Goal: Check status: Check status

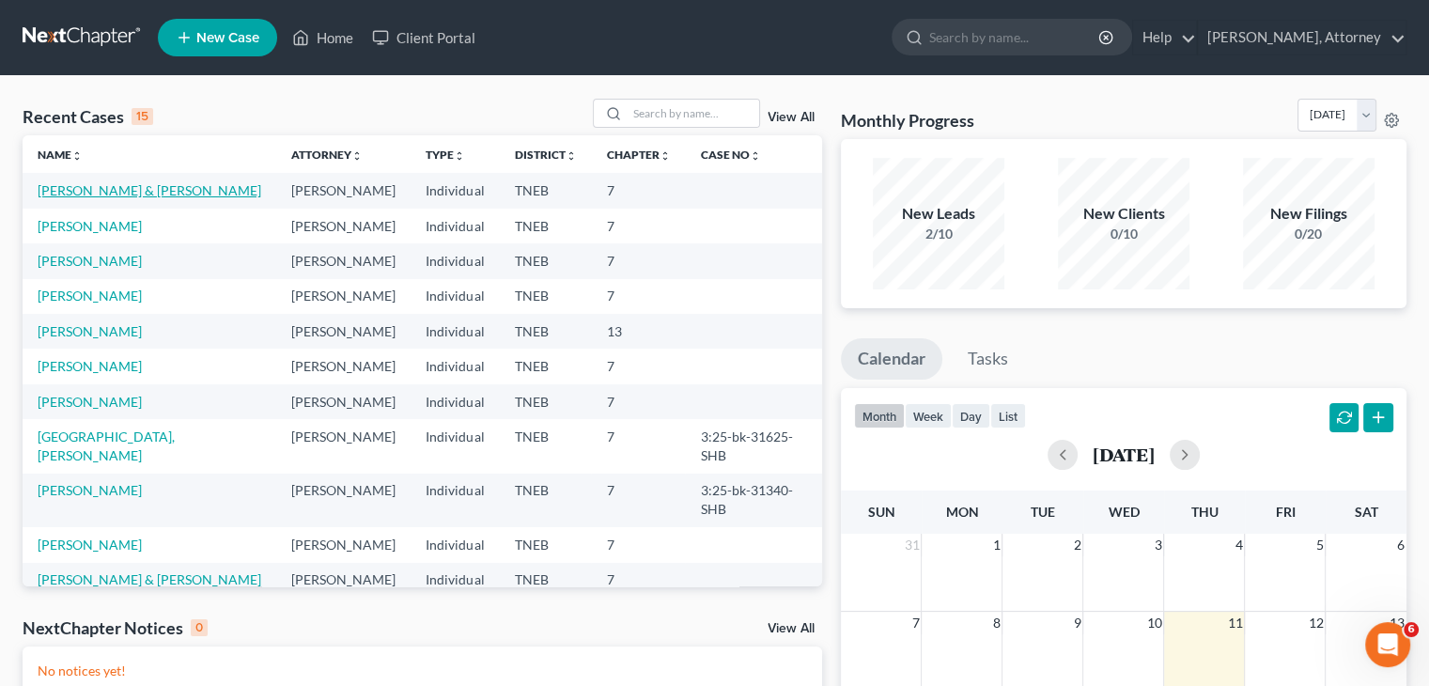
click at [139, 195] on link "[PERSON_NAME] & [PERSON_NAME]" at bounding box center [150, 190] width 224 height 16
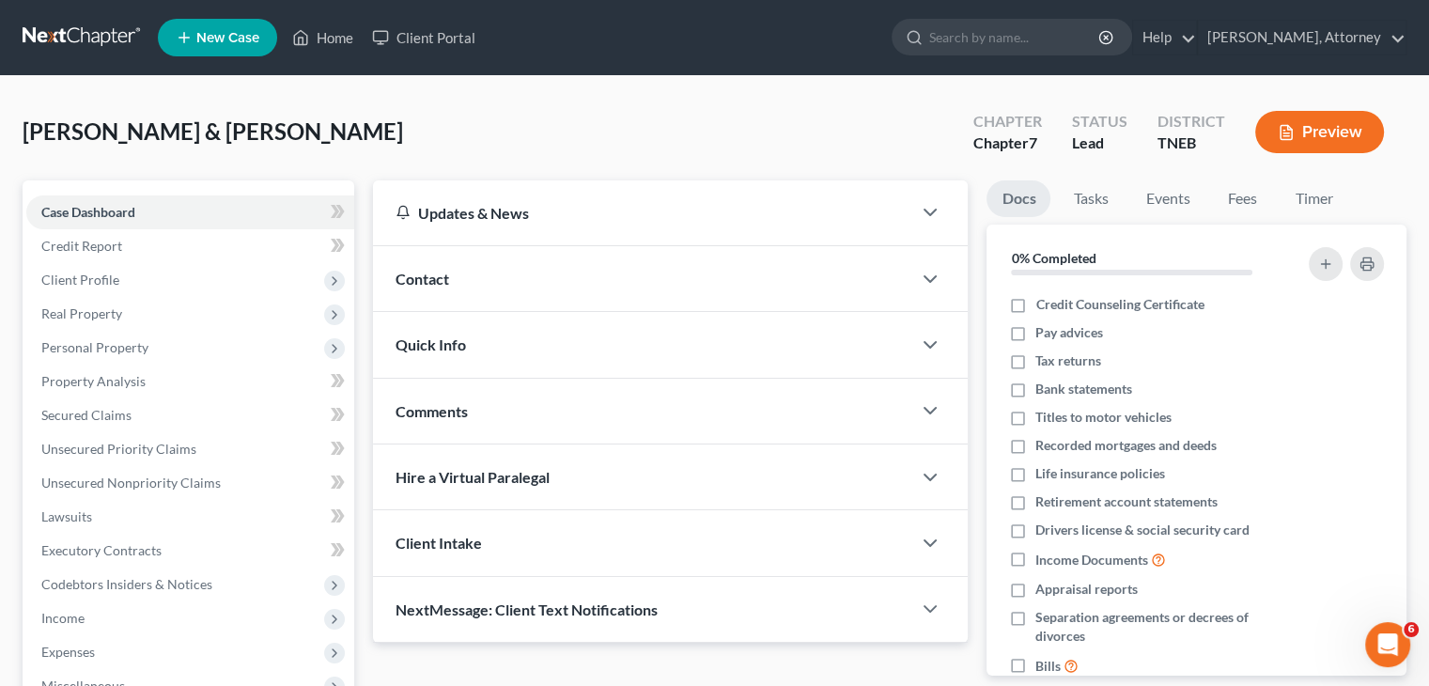
click at [1295, 121] on button "Preview" at bounding box center [1319, 132] width 129 height 42
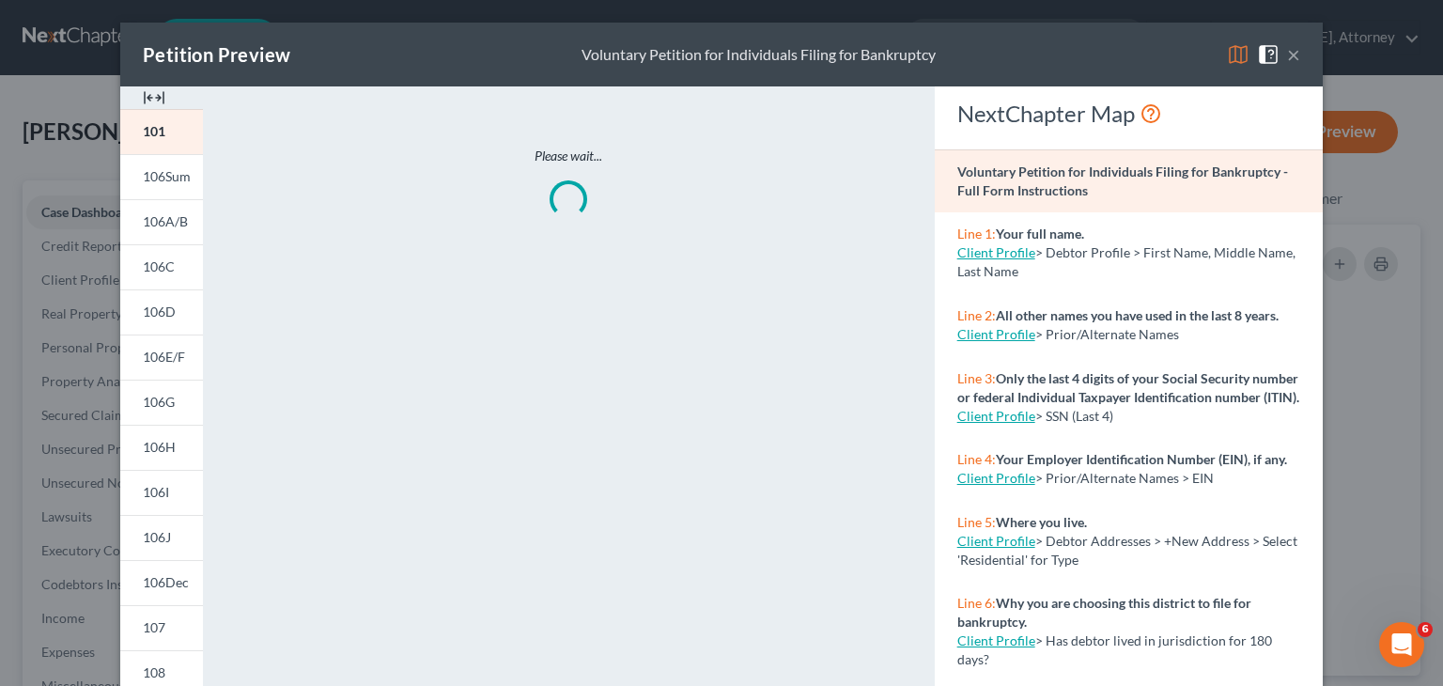
click at [1229, 54] on img at bounding box center [1238, 54] width 23 height 23
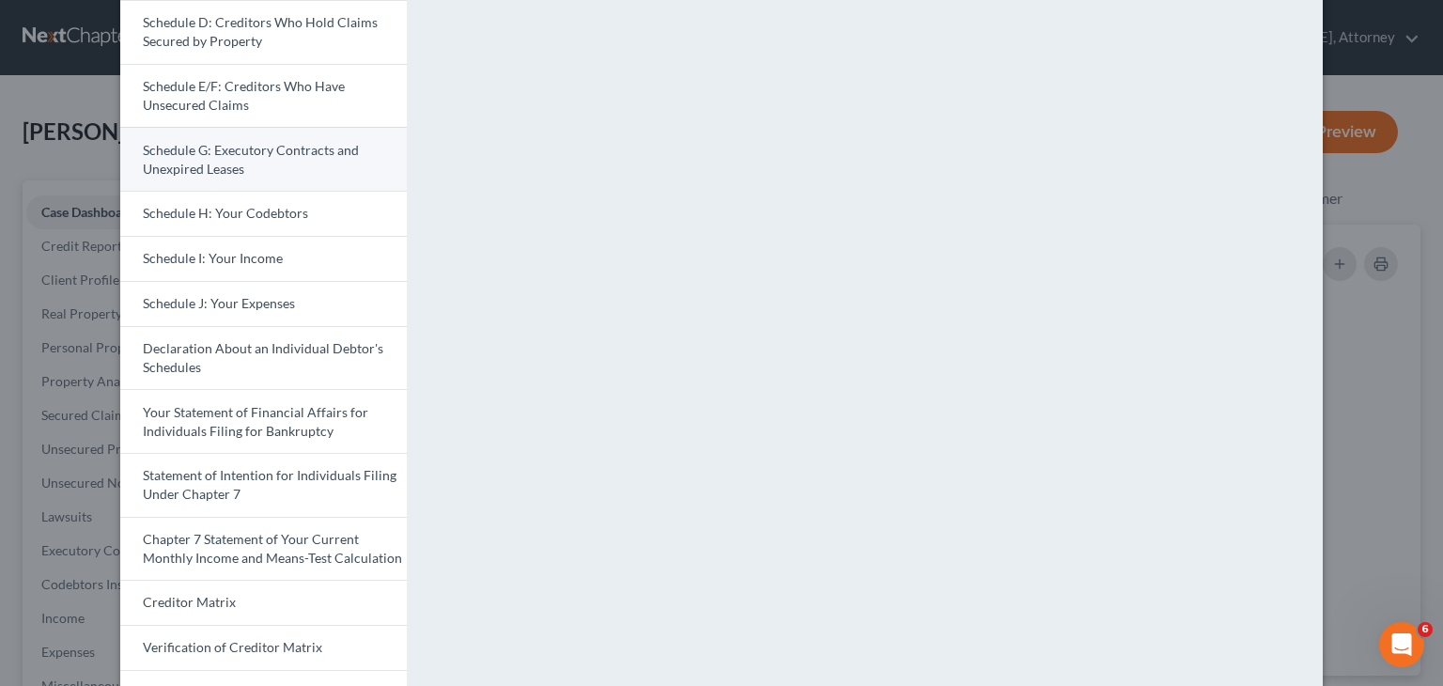
scroll to position [327, 0]
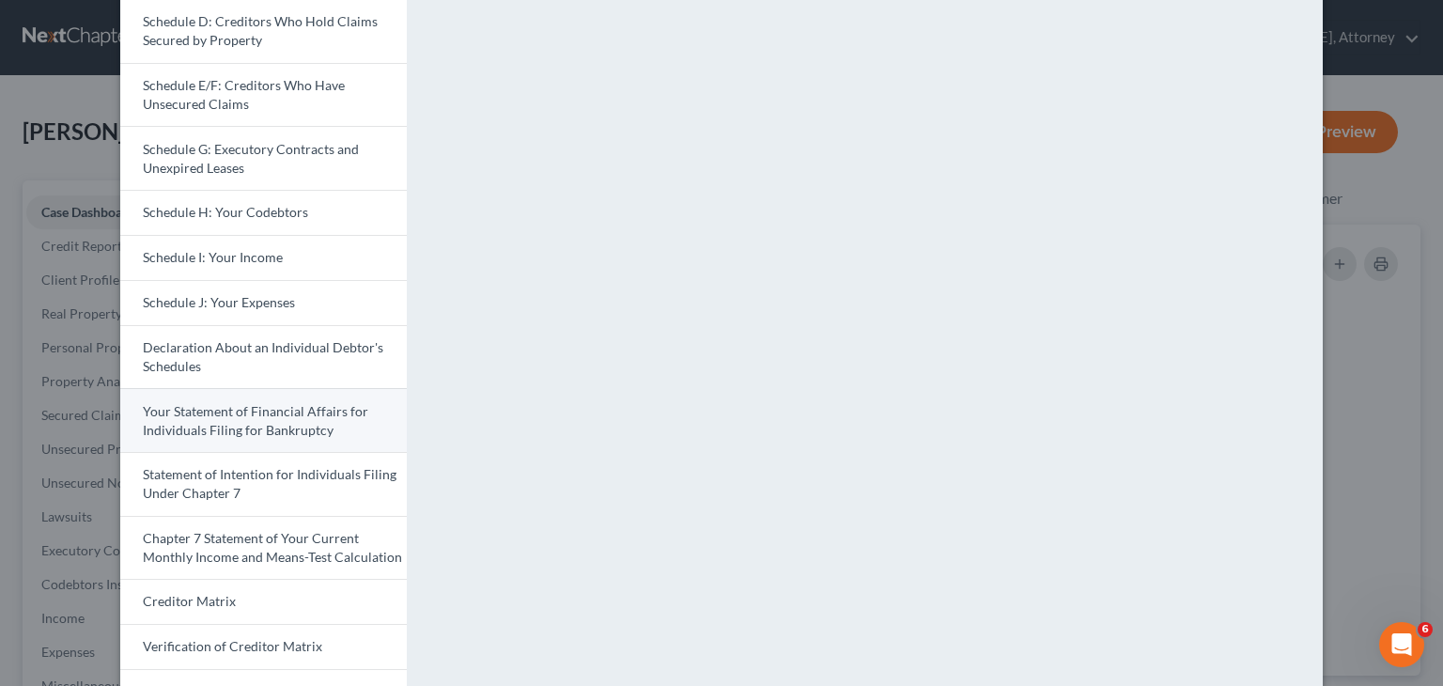
click at [226, 429] on span "Your Statement of Financial Affairs for Individuals Filing for Bankruptcy" at bounding box center [256, 420] width 226 height 35
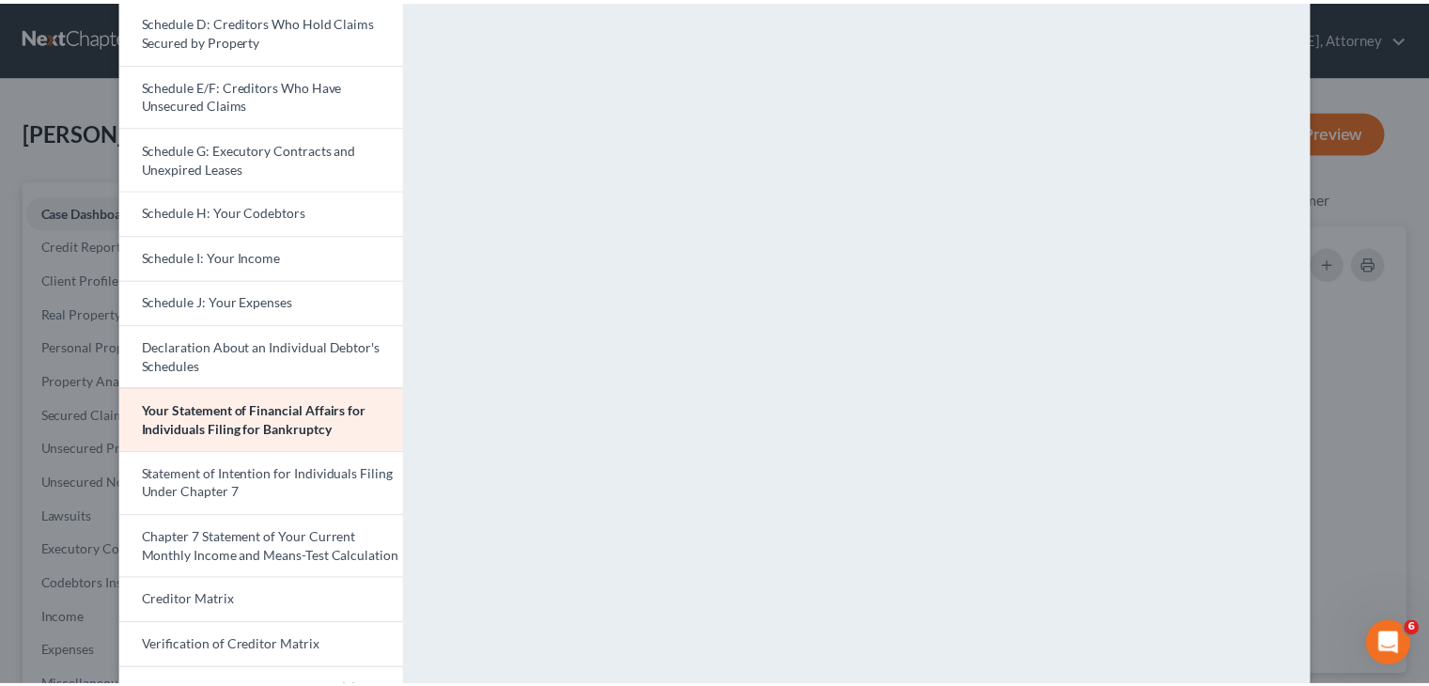
scroll to position [0, 0]
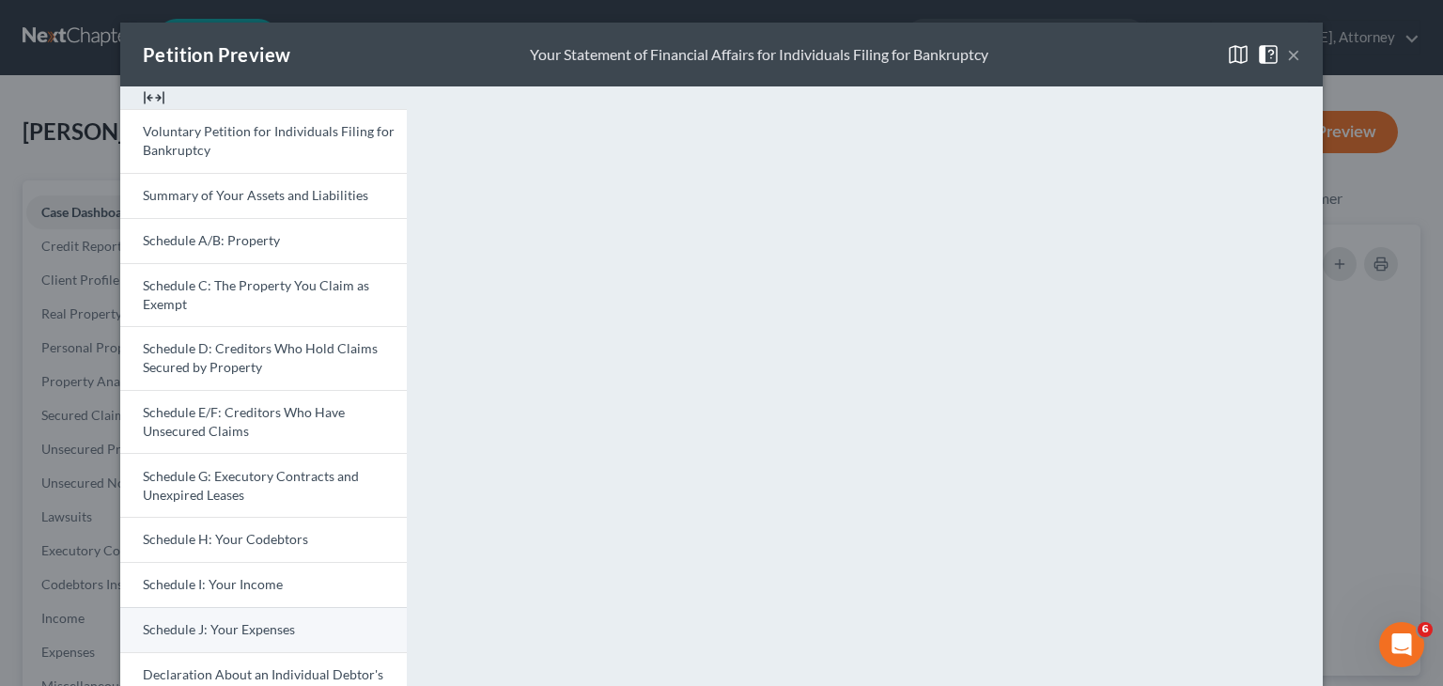
click at [191, 629] on span "Schedule J: Your Expenses" at bounding box center [219, 629] width 152 height 16
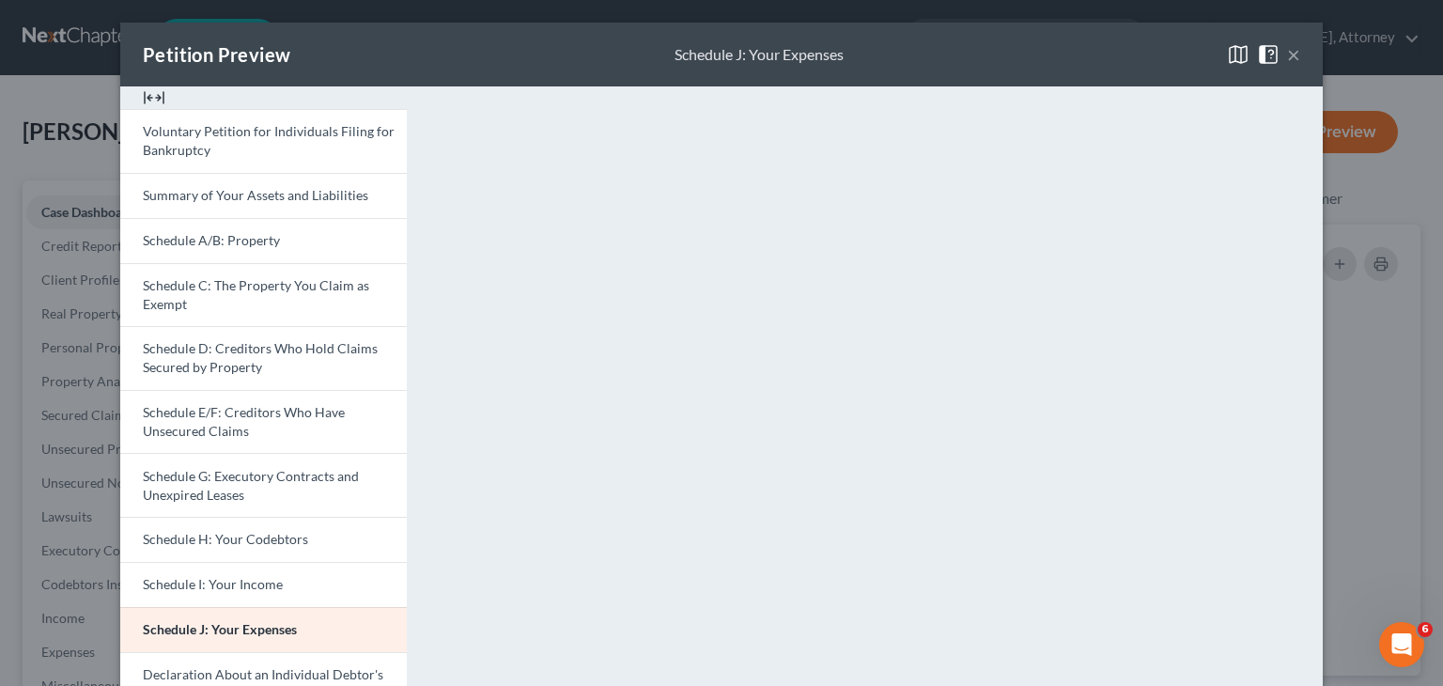
click at [83, 160] on div "Petition Preview Schedule J: Your Expenses × Voluntary Petition for Individuals…" at bounding box center [721, 343] width 1443 height 686
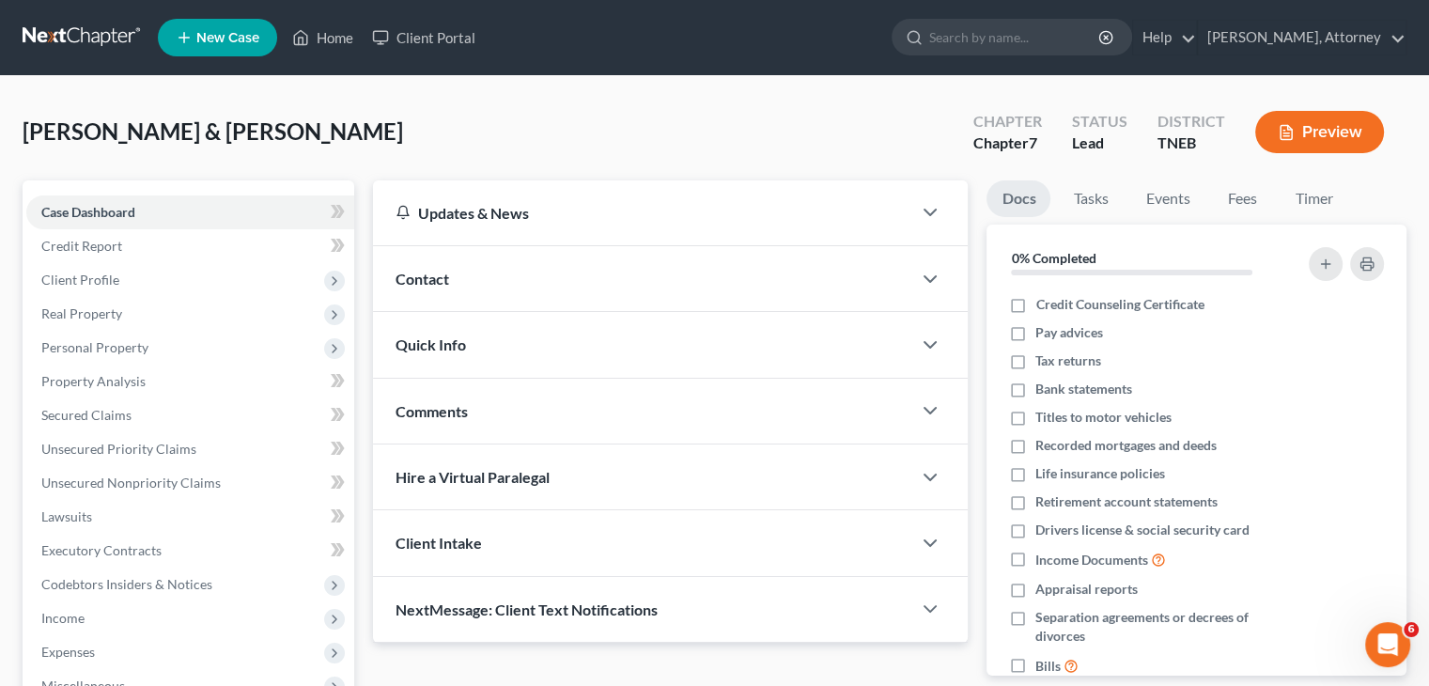
click at [71, 42] on link at bounding box center [83, 38] width 120 height 34
